Goal: Find specific page/section: Find specific page/section

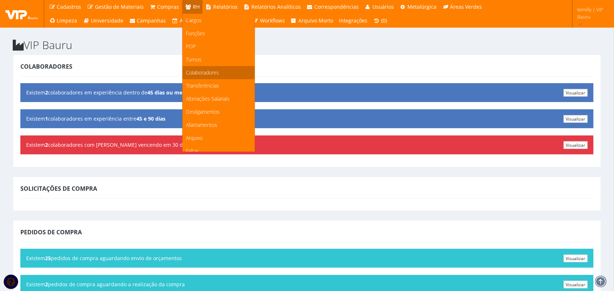
click at [203, 71] on span "Colaboradores" at bounding box center [202, 72] width 33 height 7
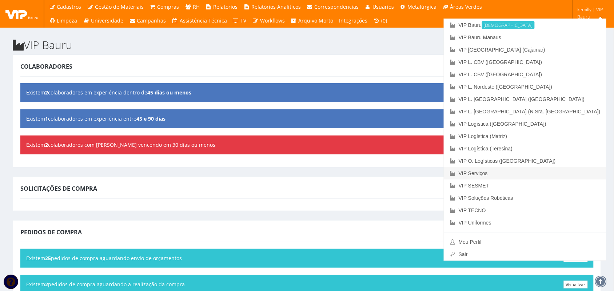
click at [541, 171] on link "VIP Serviços" at bounding box center [525, 173] width 162 height 12
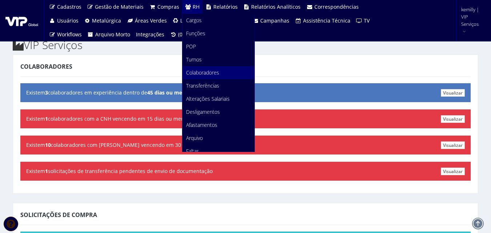
click at [198, 72] on span "Colaboradores" at bounding box center [202, 72] width 33 height 7
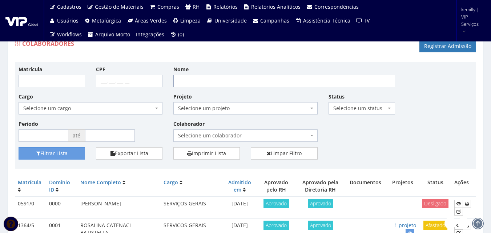
click at [204, 76] on input "Nome" at bounding box center [284, 81] width 222 height 12
type input "[PERSON_NAME]"
click at [19, 147] on button "Filtrar Lista" at bounding box center [52, 153] width 67 height 12
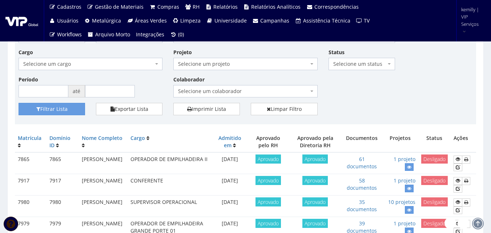
scroll to position [94, 0]
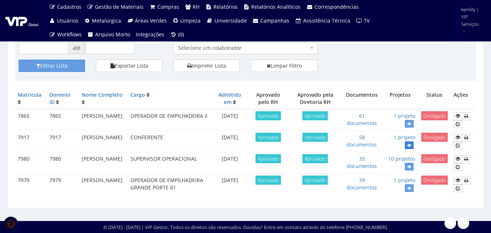
click at [409, 143] on icon at bounding box center [409, 145] width 4 height 5
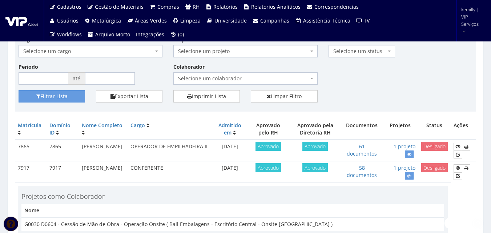
scroll to position [156, 0]
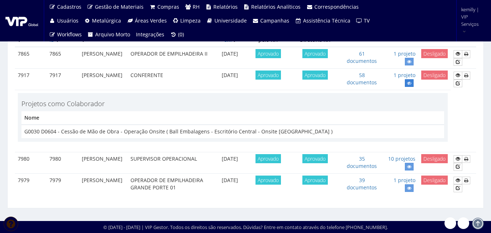
click at [407, 79] on link at bounding box center [409, 83] width 9 height 8
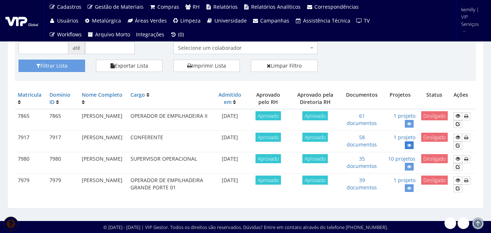
scroll to position [94, 0]
